Goal: Information Seeking & Learning: Learn about a topic

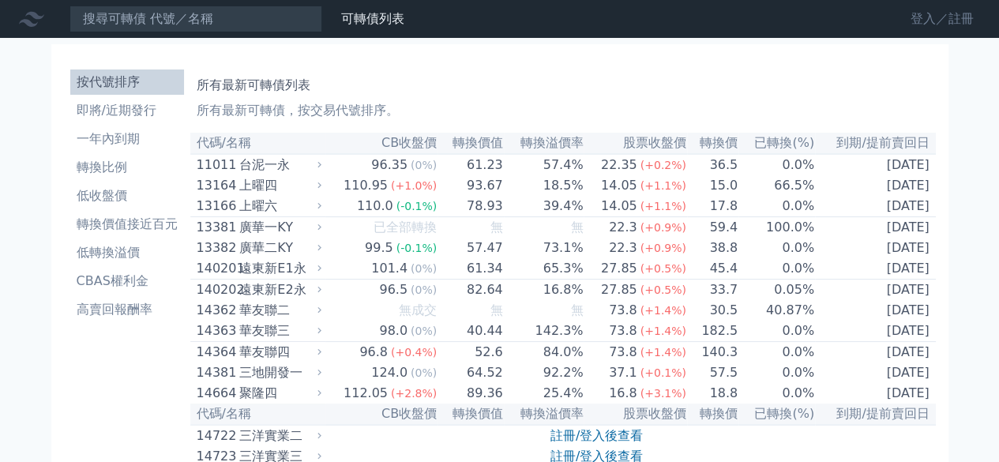
click at [924, 17] on link "登入／註冊" at bounding box center [942, 18] width 88 height 25
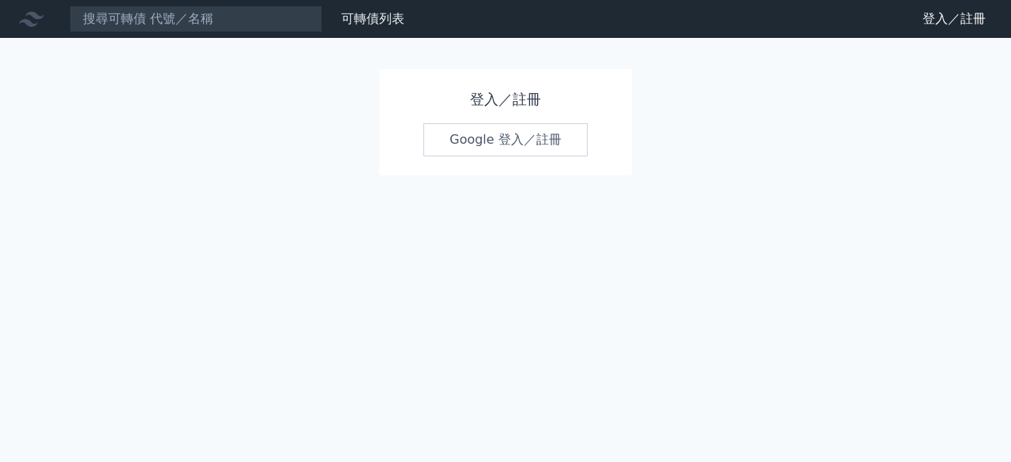
click at [455, 143] on link "Google 登入／註冊" at bounding box center [505, 139] width 164 height 33
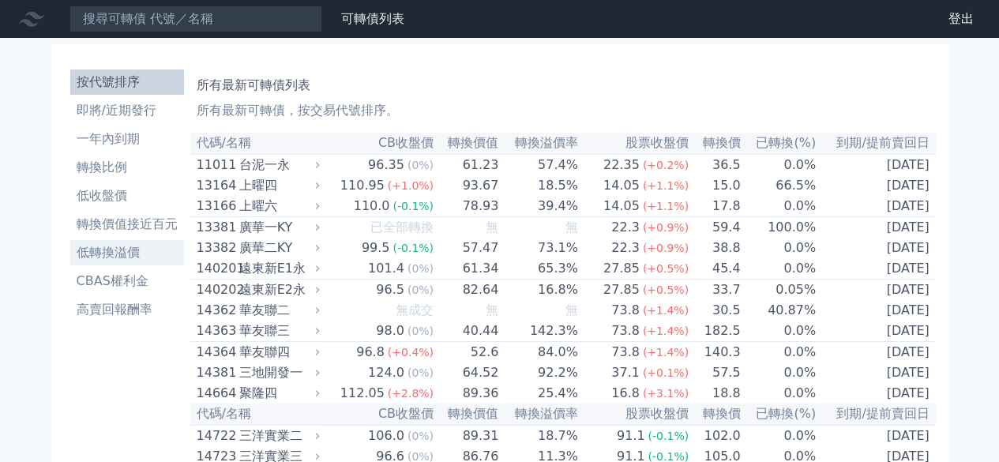
click at [159, 257] on li "低轉換溢價" at bounding box center [127, 252] width 114 height 19
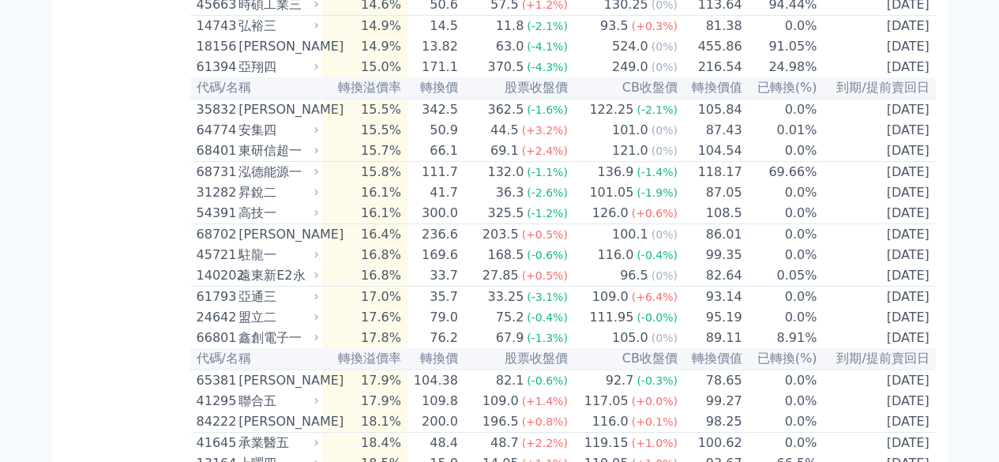
scroll to position [2842, 0]
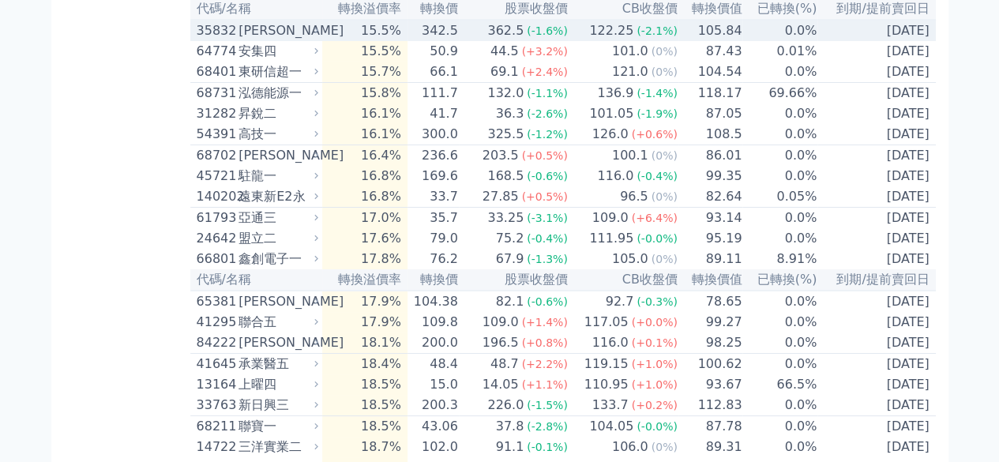
click at [647, 37] on span "(-2.1%)" at bounding box center [656, 30] width 41 height 13
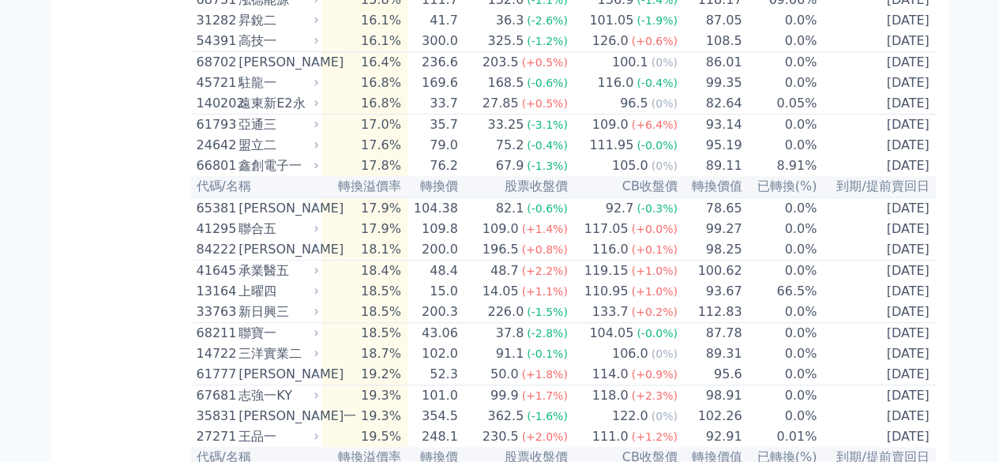
scroll to position [3474, 0]
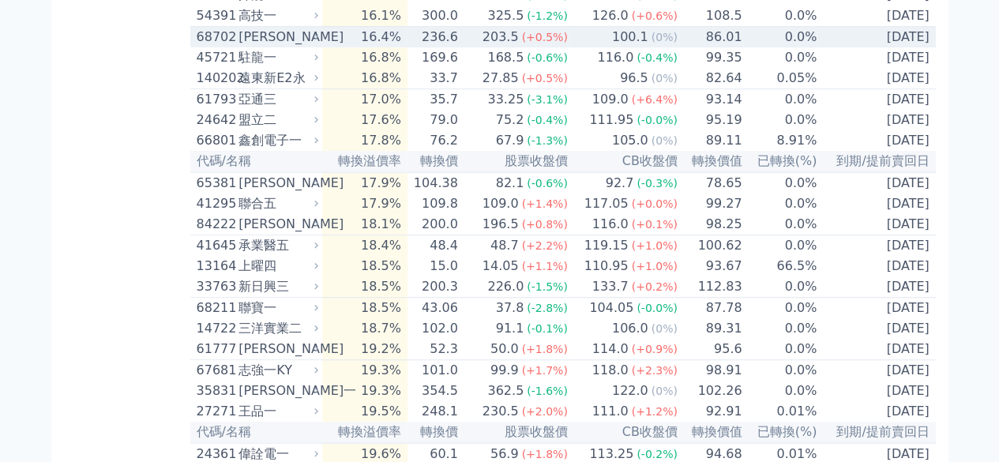
click at [651, 43] on span "(0%)" at bounding box center [664, 37] width 26 height 13
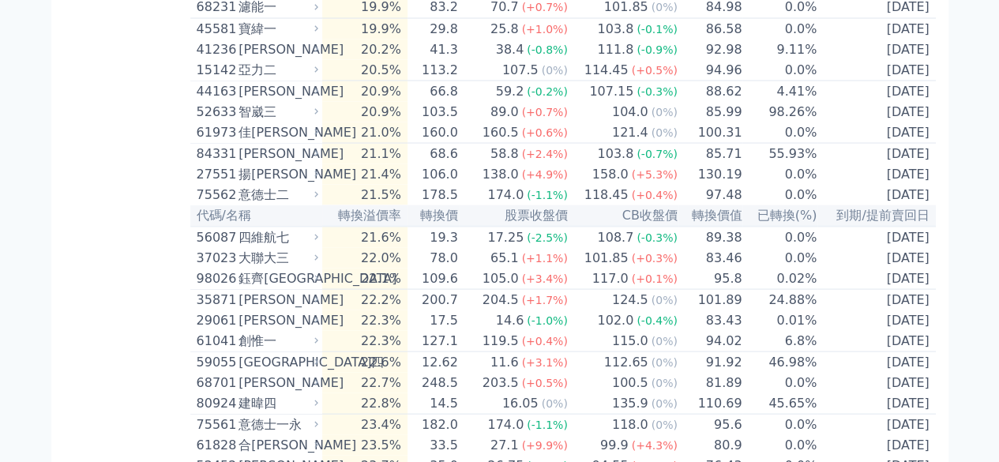
scroll to position [4501, 0]
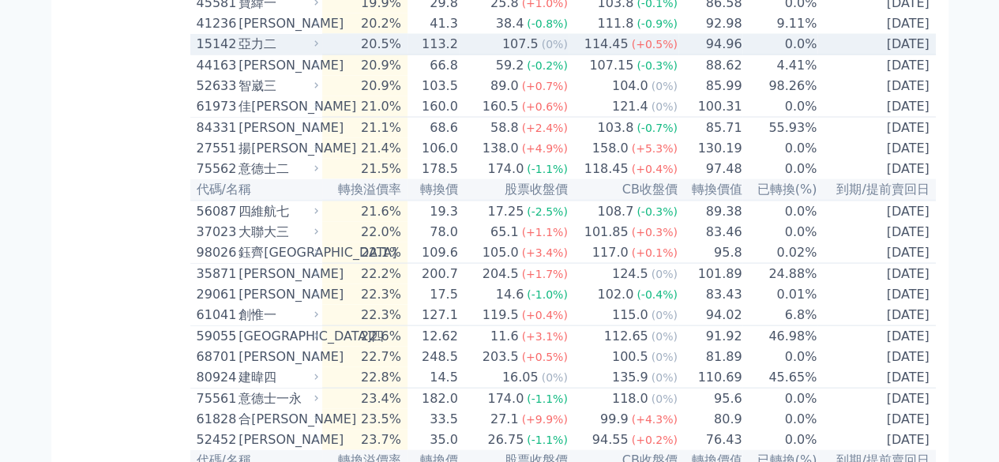
click at [647, 51] on span "(+0.5%)" at bounding box center [654, 44] width 46 height 13
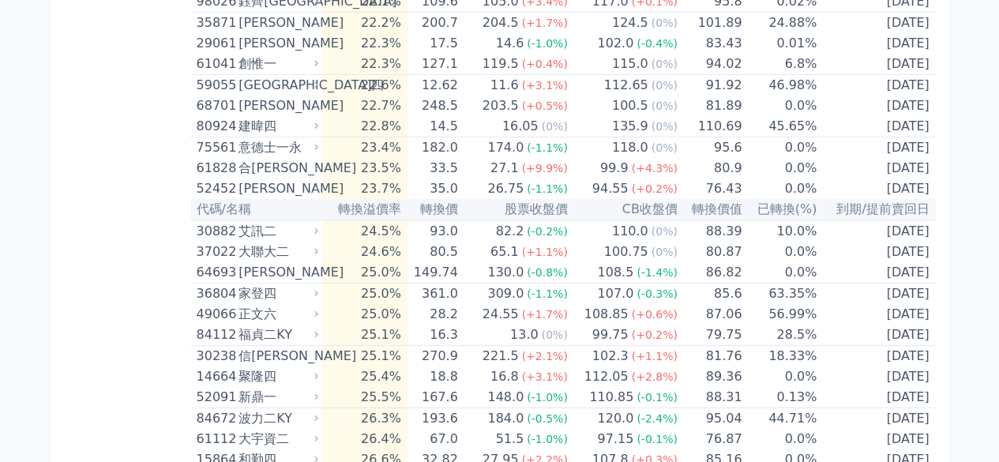
scroll to position [5290, 0]
